Goal: Transaction & Acquisition: Purchase product/service

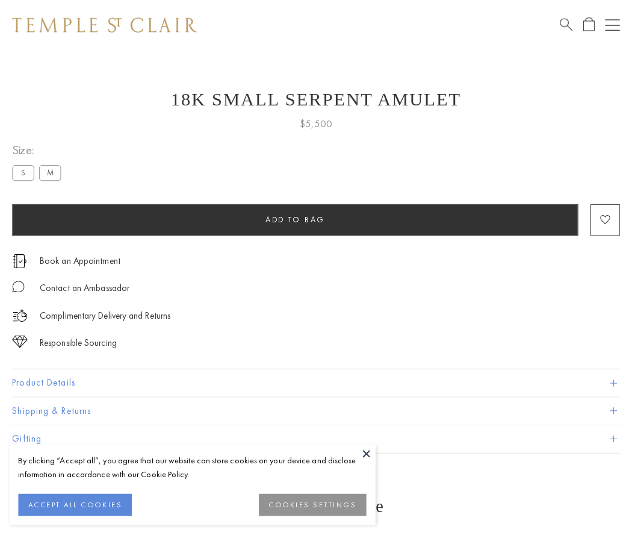
scroll to position [48, 0]
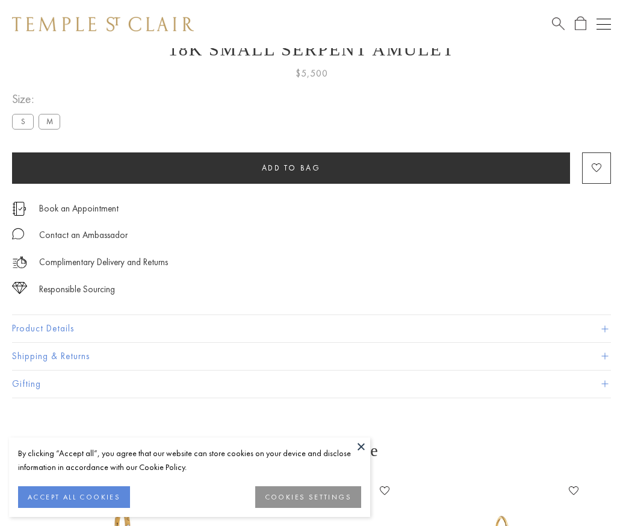
click at [291, 167] on span "Add to bag" at bounding box center [291, 168] width 59 height 10
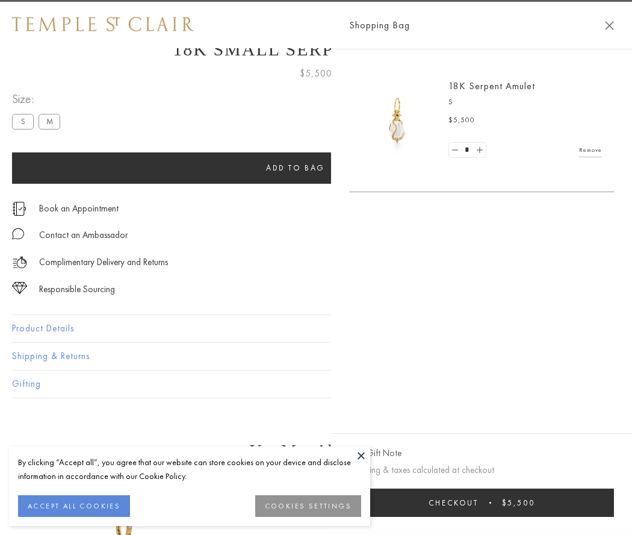
click at [503, 502] on button "Checkout $5,500" at bounding box center [481, 502] width 265 height 28
